Goal: Task Accomplishment & Management: Manage account settings

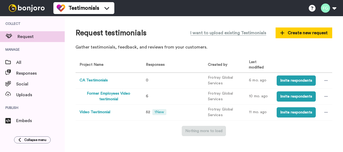
click at [102, 110] on button "Video Testimonial" at bounding box center [95, 113] width 31 height 6
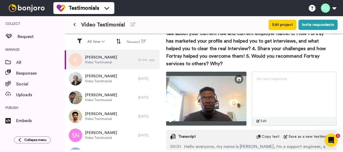
scroll to position [116, 0]
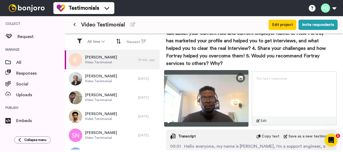
click at [202, 110] on img at bounding box center [206, 98] width 85 height 57
